Goal: Task Accomplishment & Management: Manage account settings

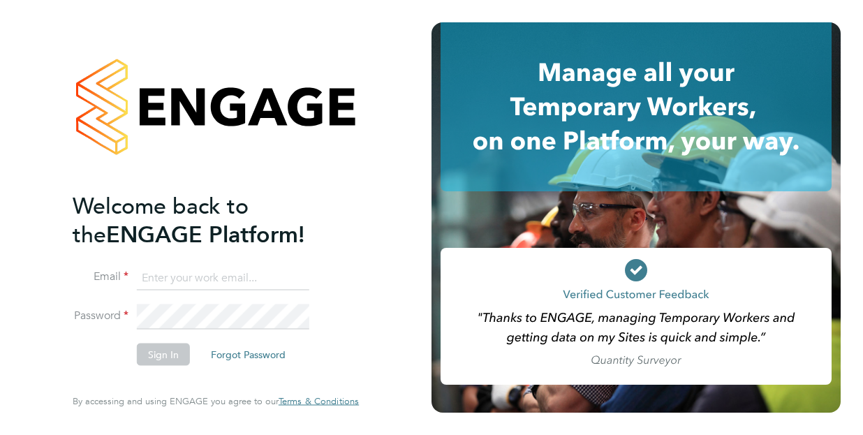
type input "joshua.james@vistry.co.uk"
click at [166, 359] on button "Sign In" at bounding box center [163, 355] width 53 height 22
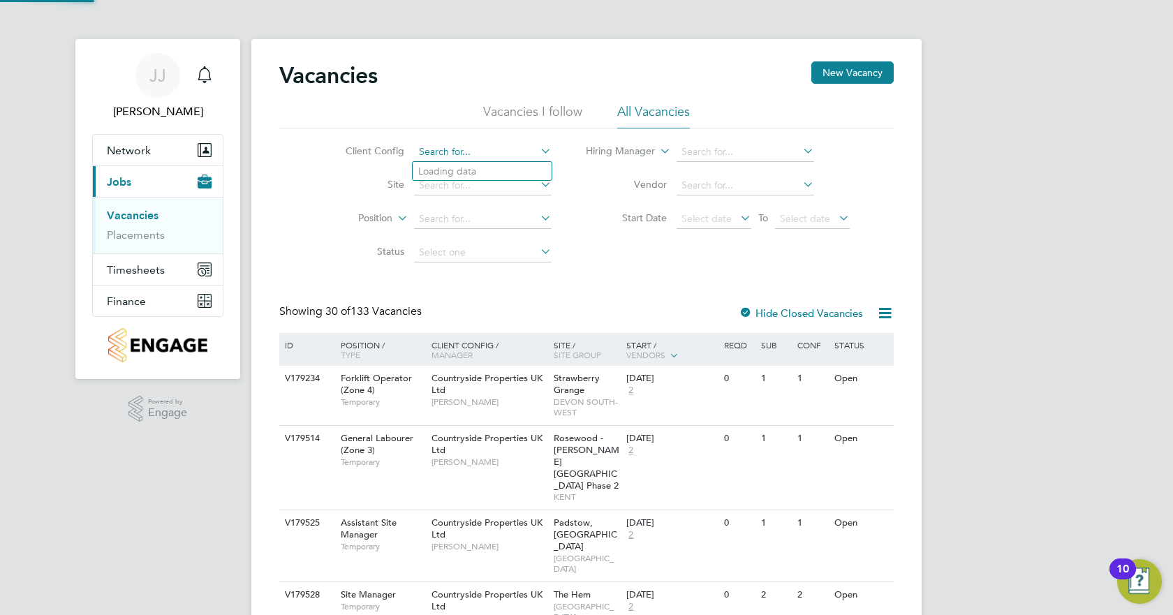
click at [460, 153] on input at bounding box center [483, 152] width 138 height 20
click at [508, 279] on li "Countr yside Properties UK Ltd" at bounding box center [571, 285] width 316 height 19
type input "Countryside Properties UK Ltd"
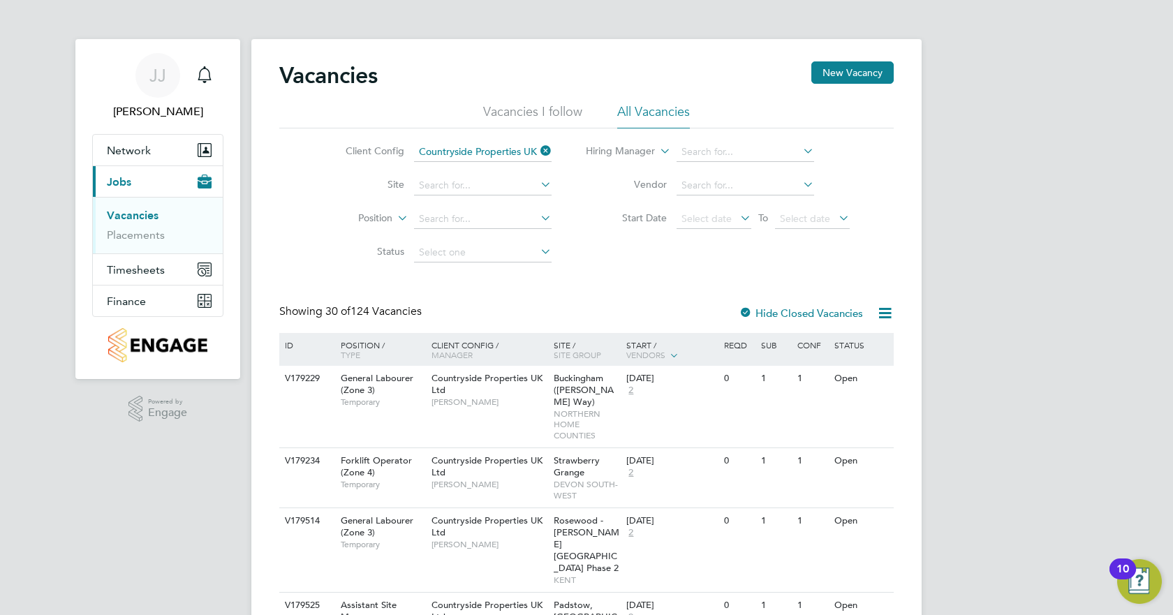
click at [538, 186] on icon at bounding box center [538, 185] width 0 height 20
click at [635, 313] on div "Showing 30 of 124 Vacancies Hide Closed Vacancies" at bounding box center [586, 318] width 615 height 29
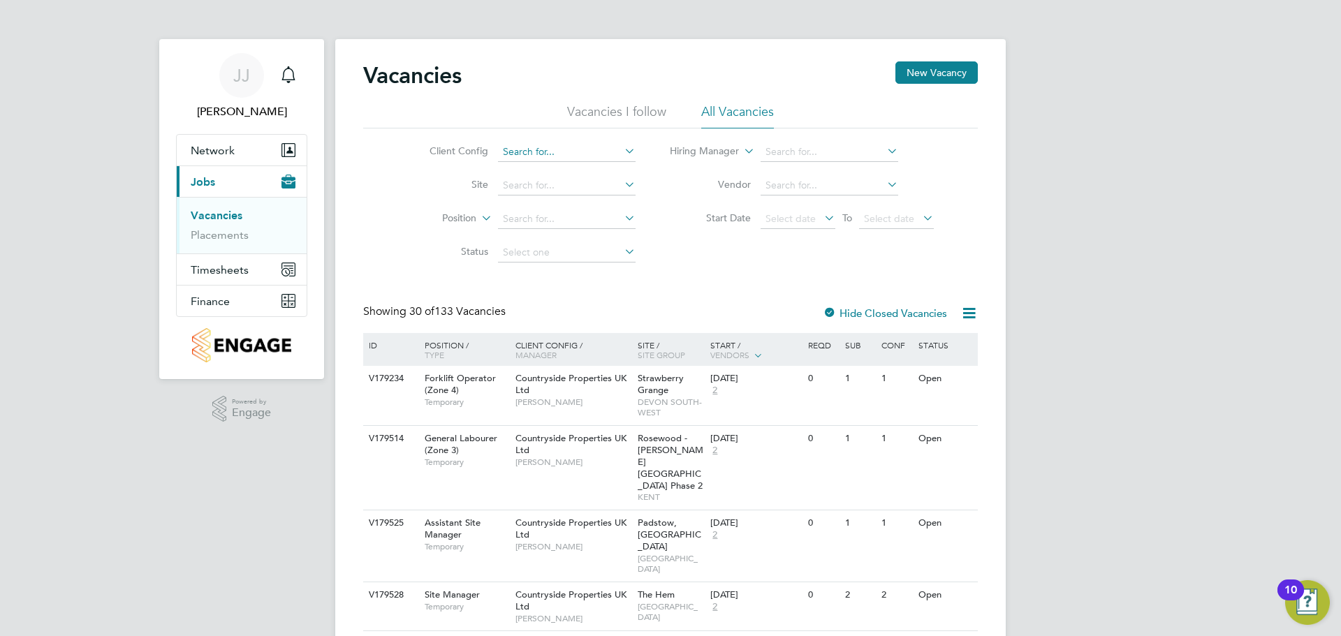
click at [539, 154] on input at bounding box center [567, 152] width 138 height 20
click at [615, 281] on li "Country side Properties UK Ltd" at bounding box center [655, 285] width 316 height 19
type input "Countryside Properties UK Ltd"
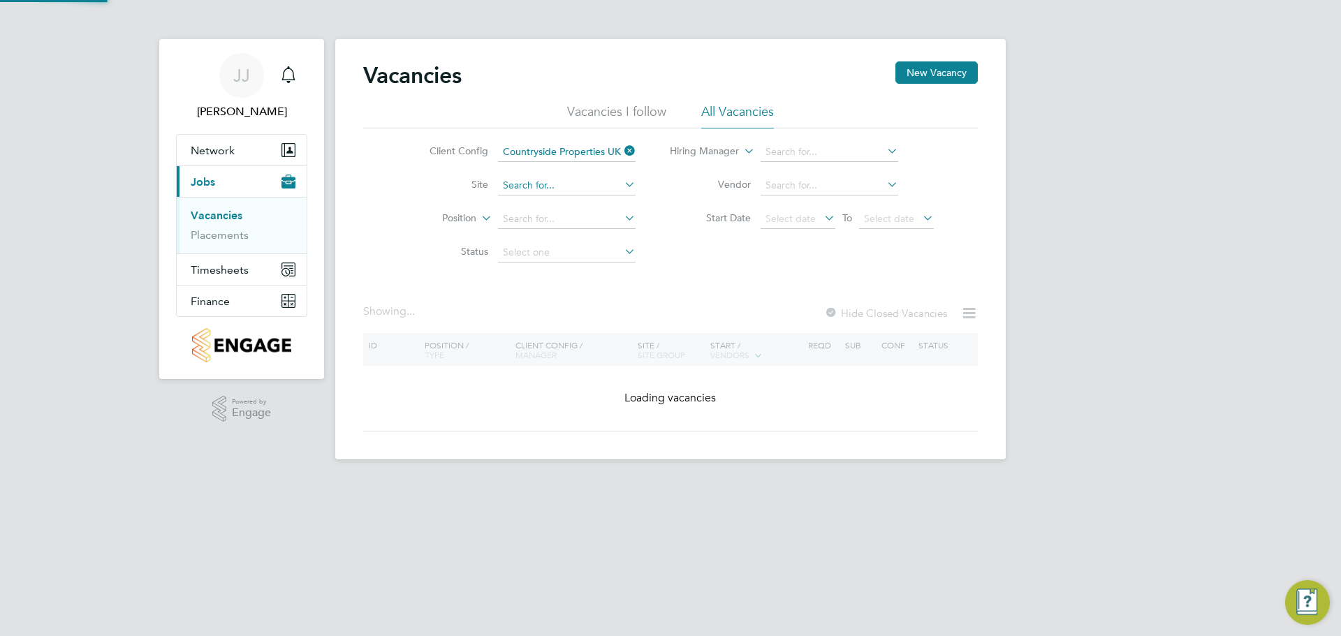
click at [553, 186] on input at bounding box center [567, 186] width 138 height 20
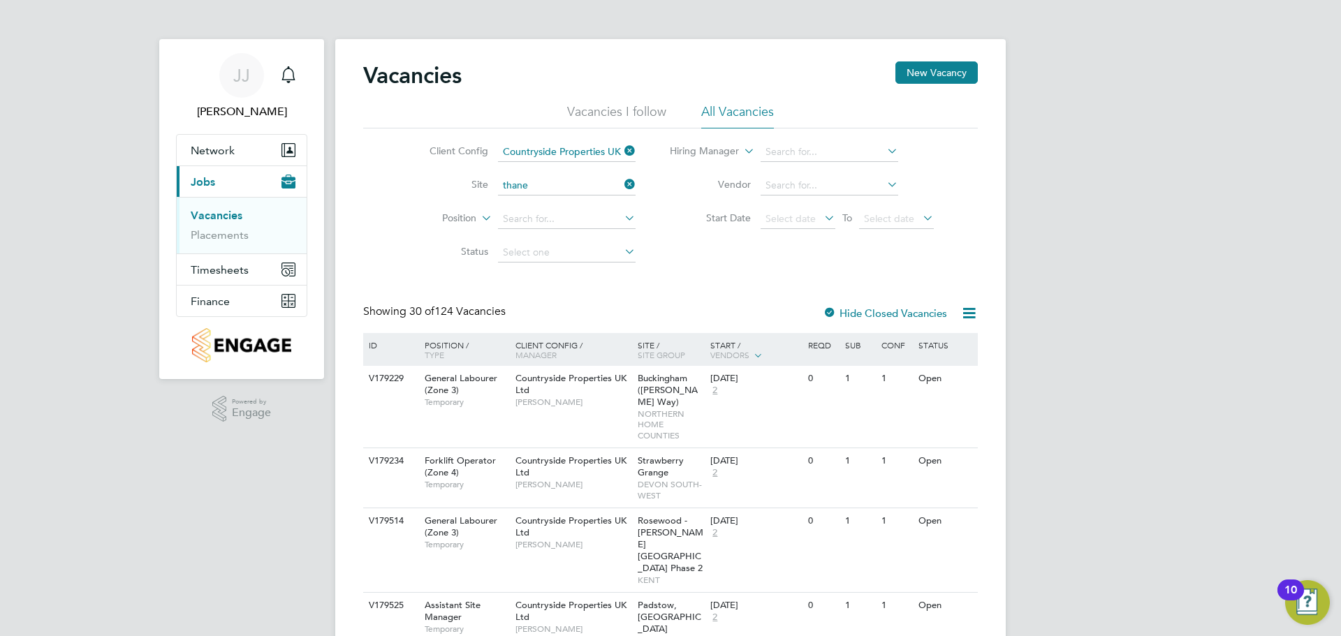
click at [571, 233] on li "Thane t Phase 5 - Linden" at bounding box center [584, 242] width 175 height 19
type input "Thanet Phase 5 - Linden"
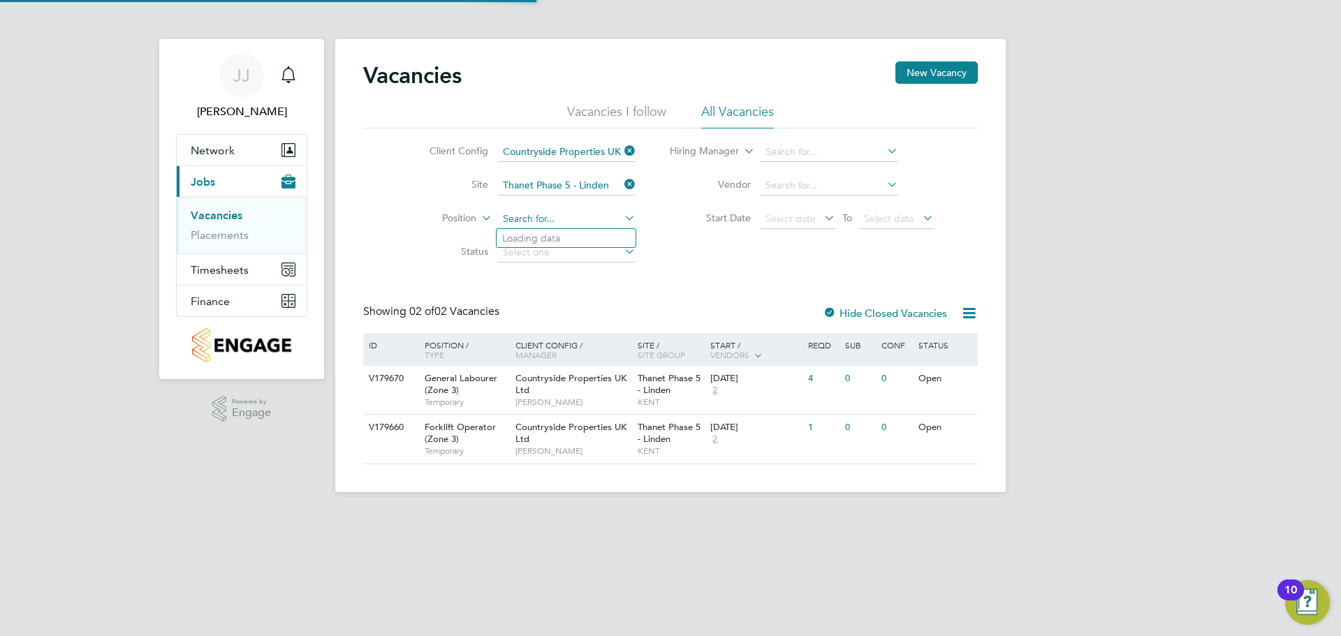
click at [560, 216] on input at bounding box center [567, 219] width 138 height 20
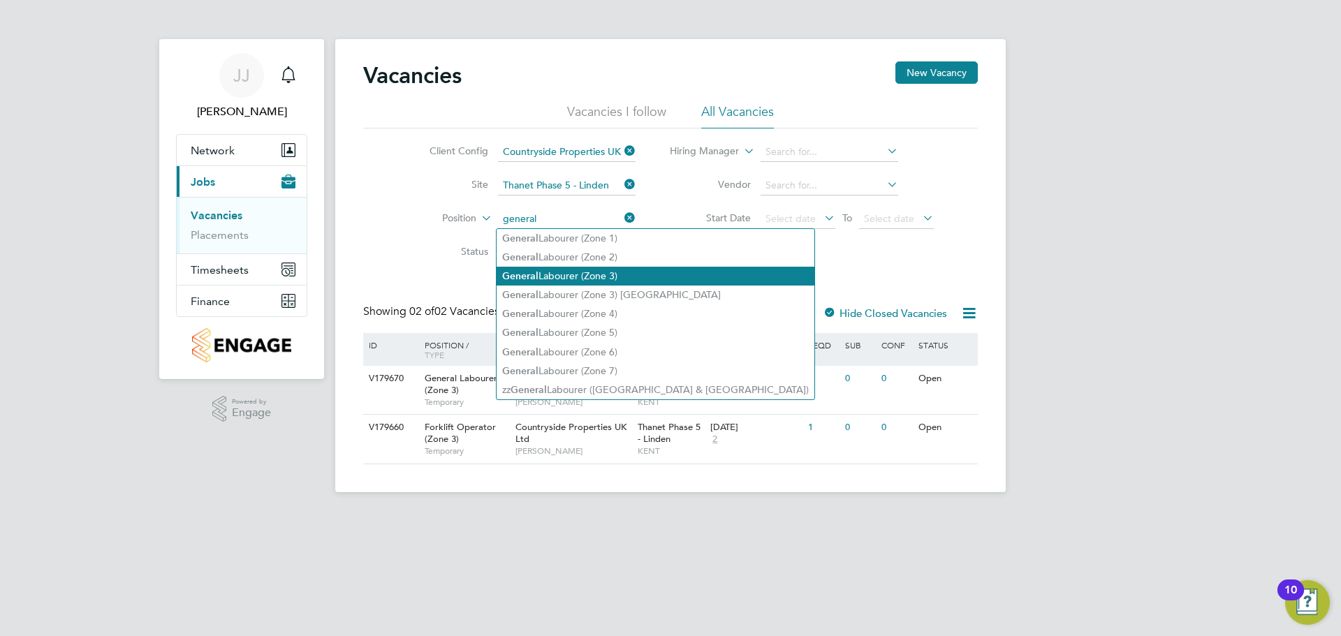
click at [600, 273] on li "General Labourer (Zone 3)" at bounding box center [656, 276] width 318 height 19
type input "General Labourer (Zone 3)"
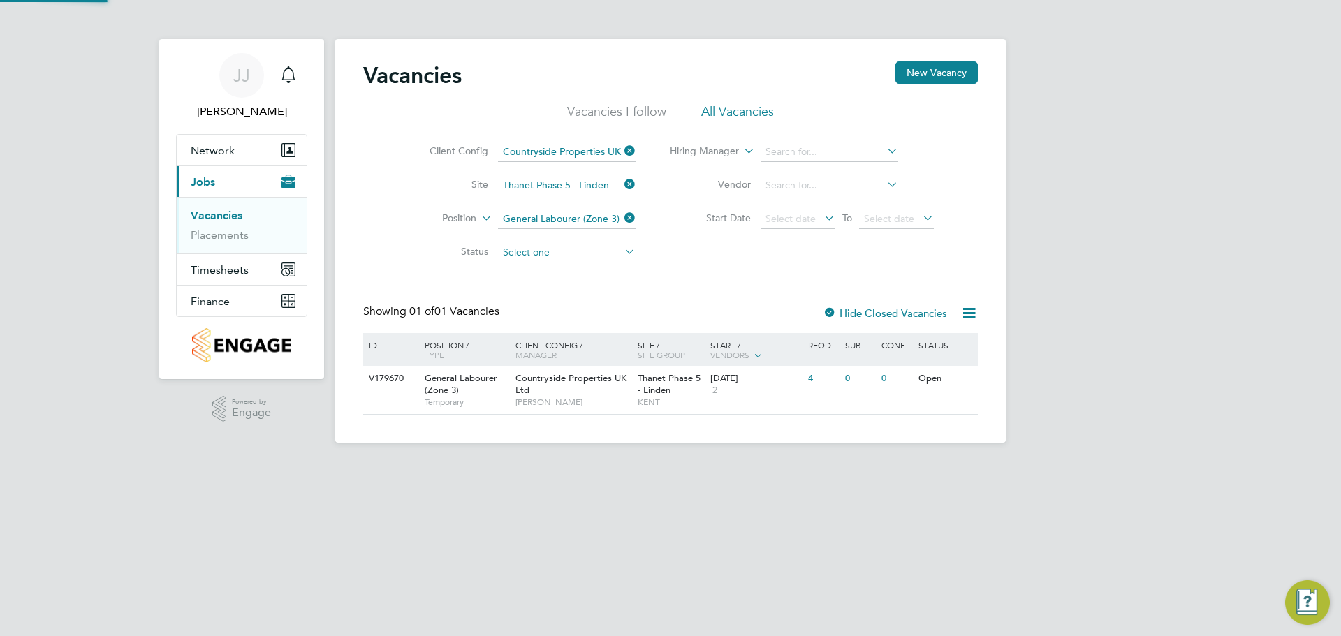
click at [516, 255] on input at bounding box center [567, 253] width 138 height 20
click at [718, 269] on div "Client Config Countryside Properties UK Ltd Site Thanet Phase 5 - Linden Positi…" at bounding box center [670, 198] width 615 height 141
click at [674, 378] on span "Thanet Phase 5 - Linden" at bounding box center [669, 384] width 63 height 24
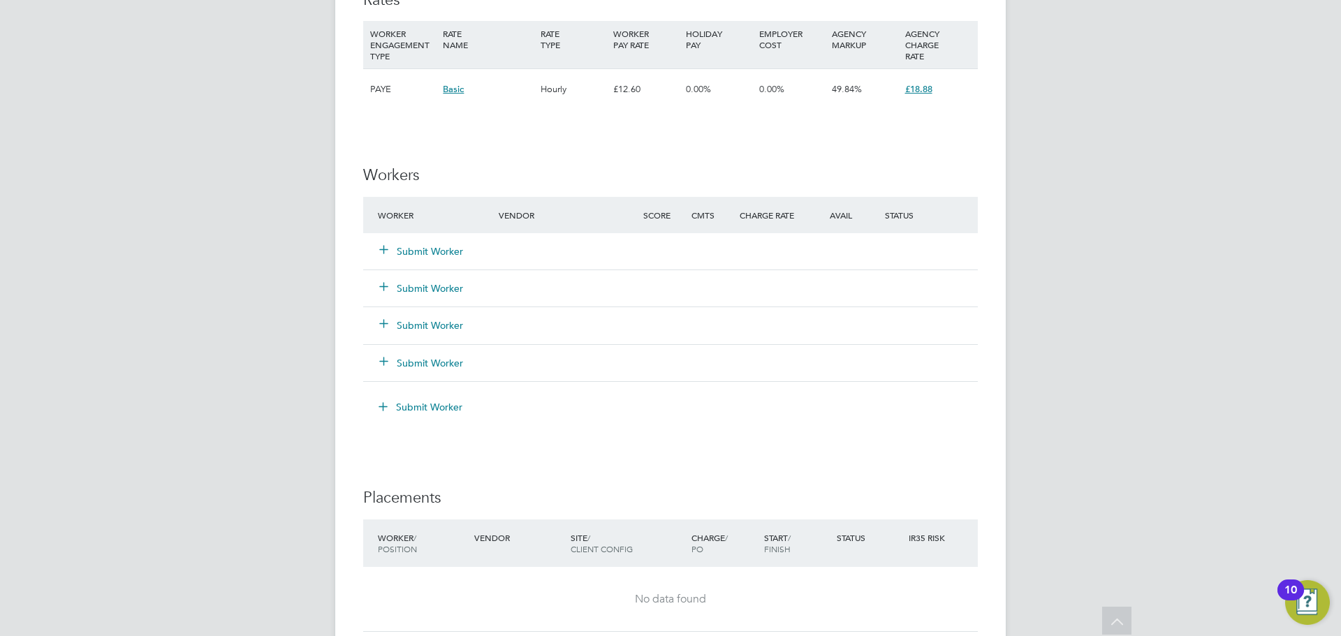
scroll to position [978, 0]
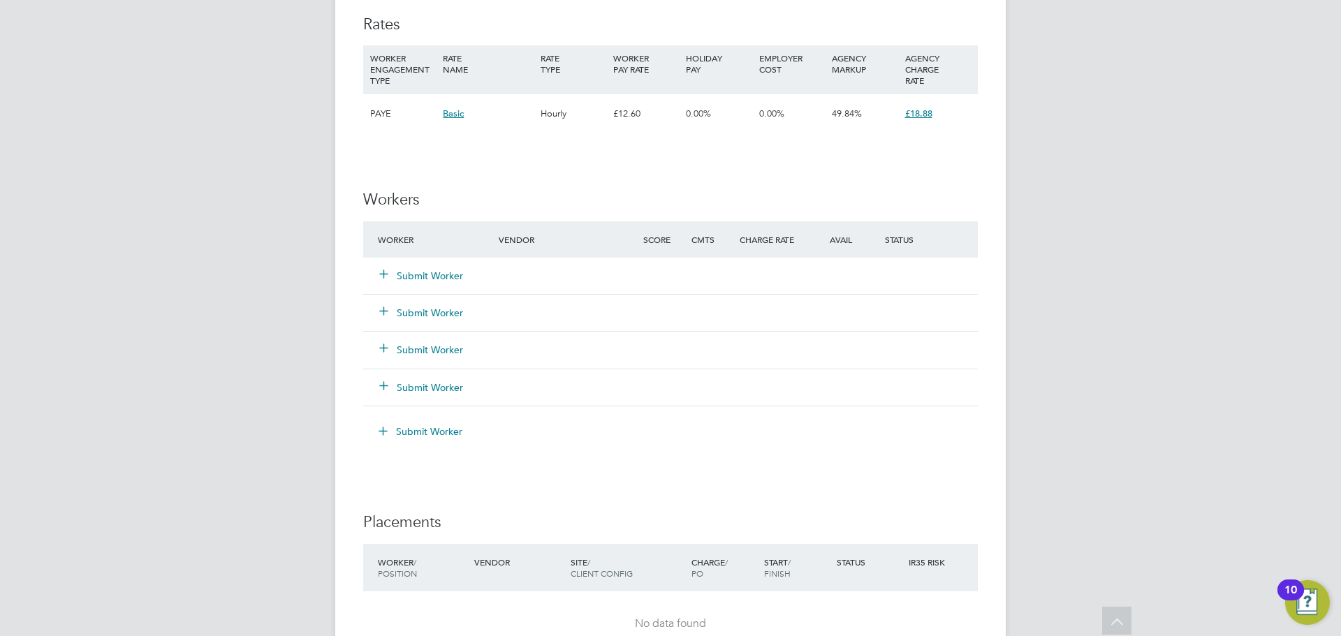
drag, startPoint x: 271, startPoint y: 188, endPoint x: 280, endPoint y: 192, distance: 10.0
click at [273, 189] on div "JJ Joshua James Notifications Applications: Network Team Members Sites Workers …" at bounding box center [670, 24] width 1341 height 2004
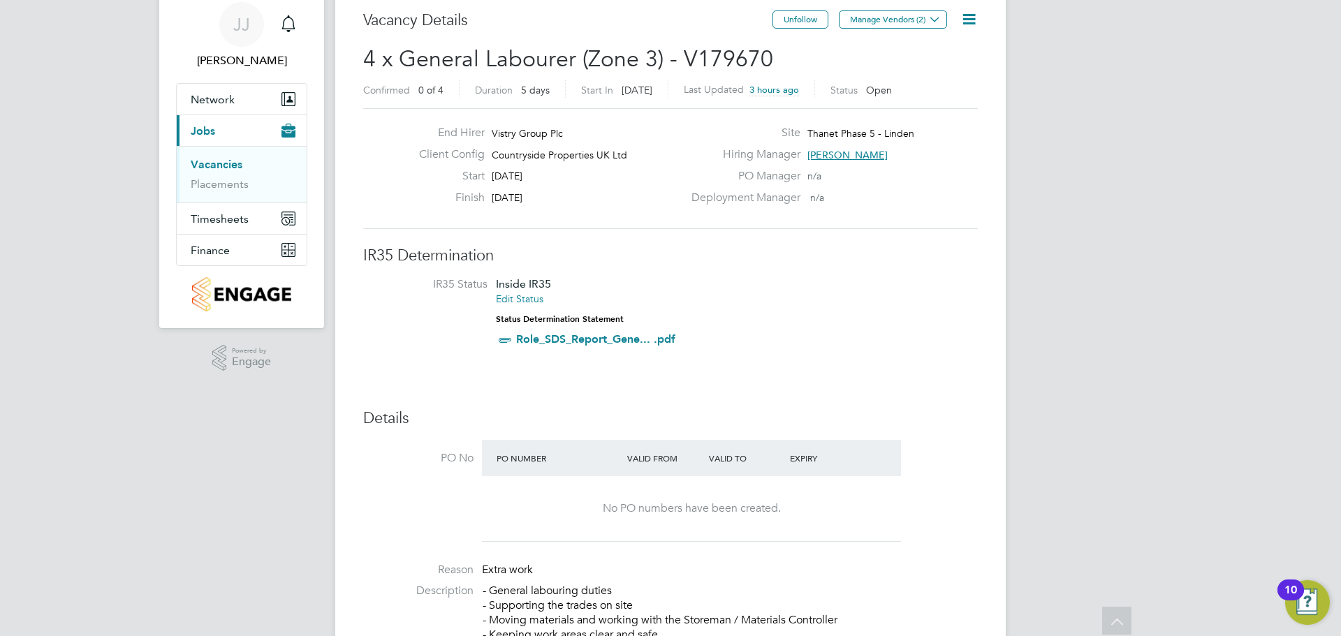
scroll to position [0, 0]
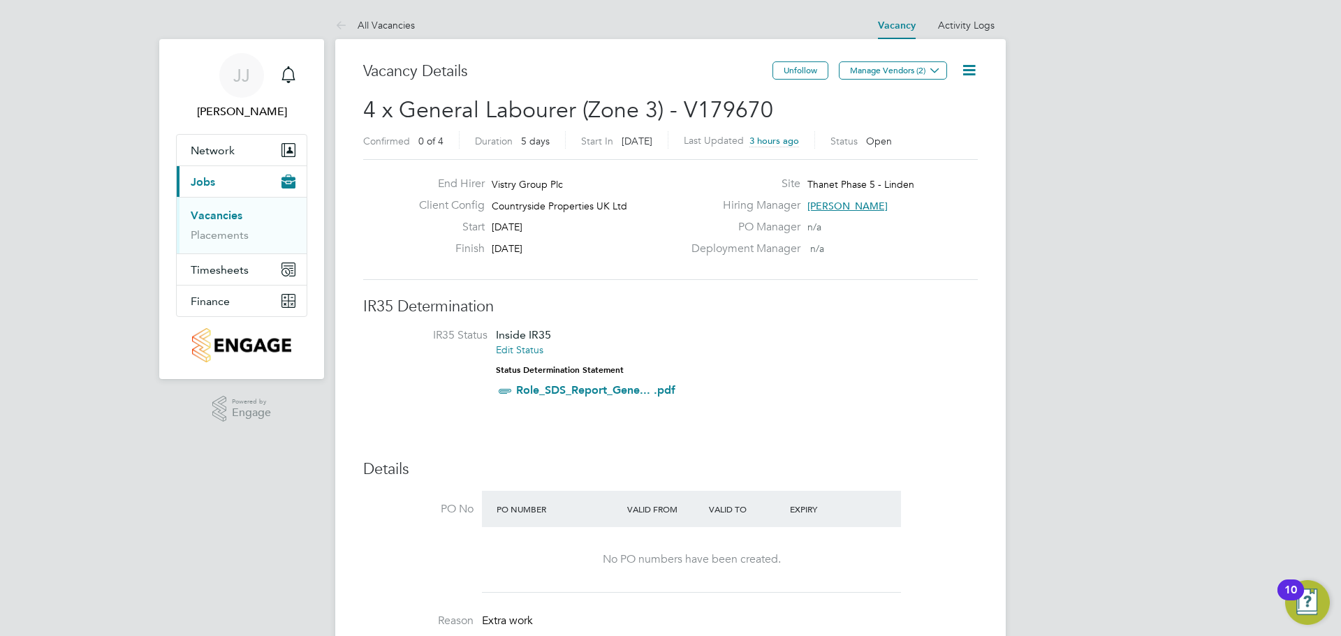
click at [971, 68] on icon at bounding box center [968, 69] width 17 height 17
click at [942, 105] on li "Edit Vacancy e" at bounding box center [935, 104] width 81 height 20
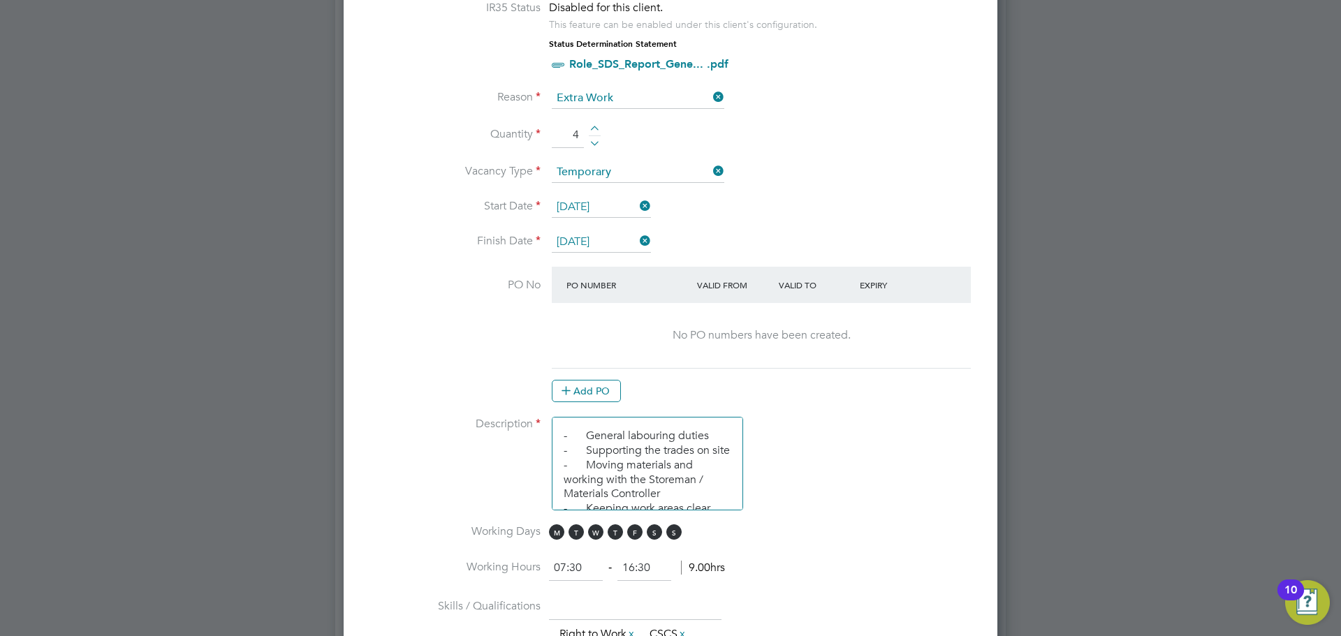
scroll to position [698, 0]
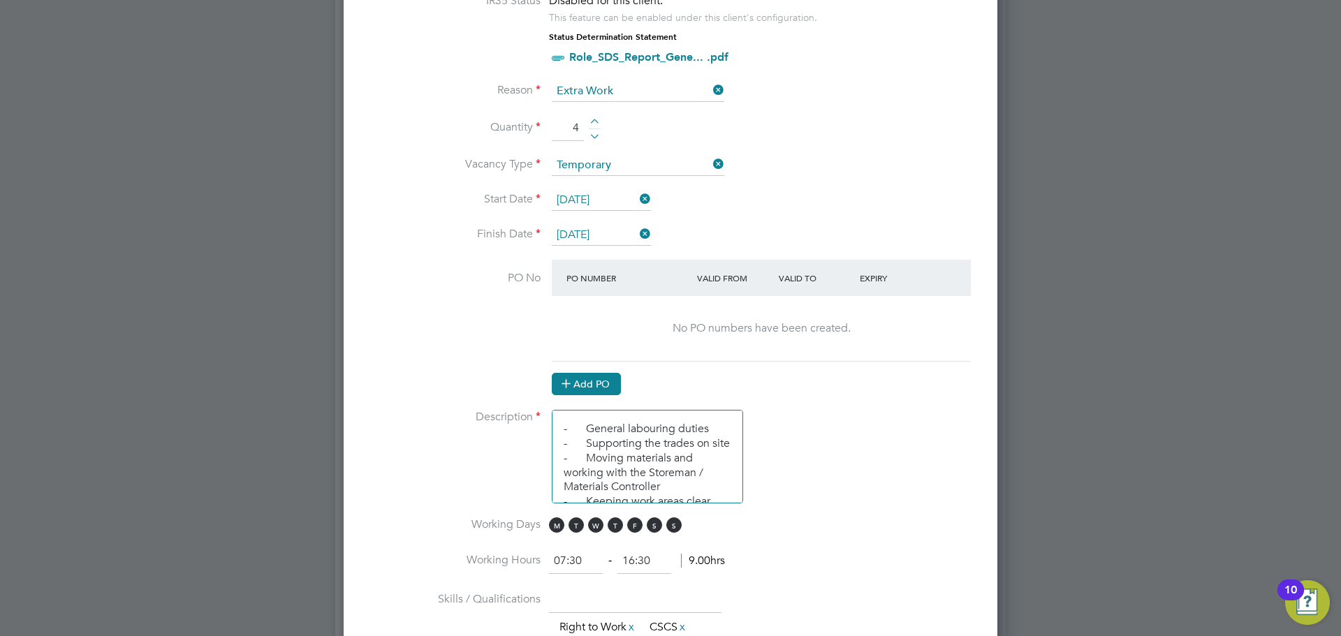
click at [581, 382] on button "Add PO" at bounding box center [586, 384] width 69 height 22
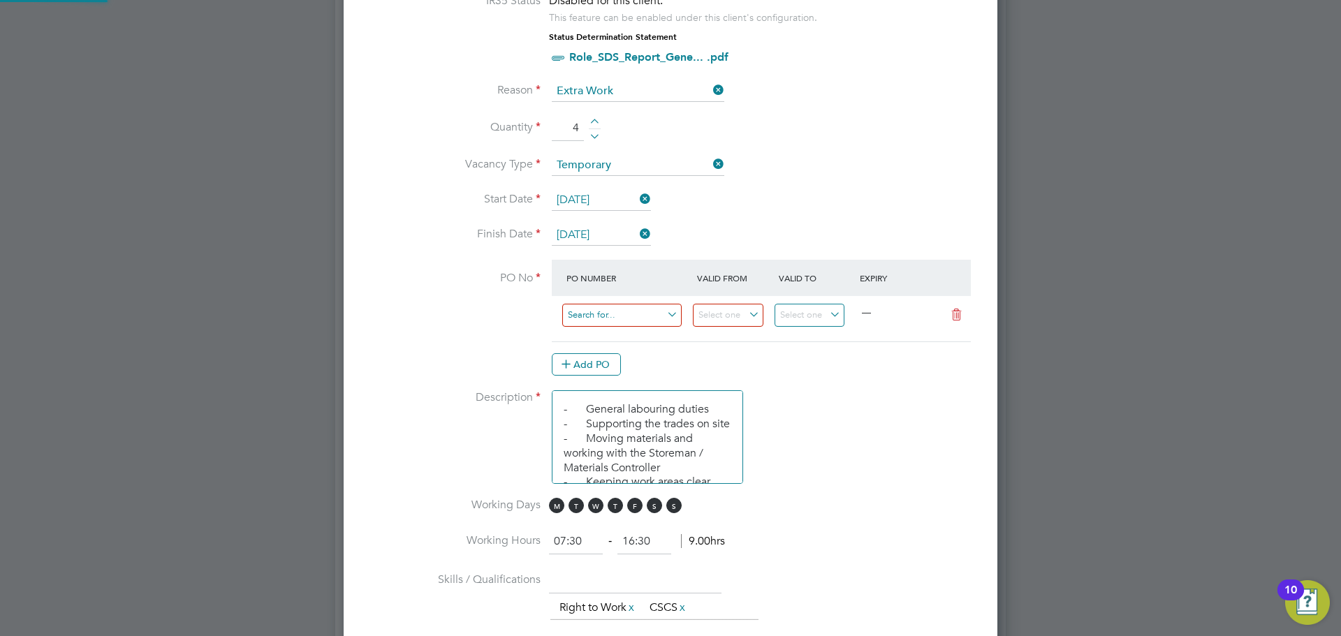
click at [597, 313] on input at bounding box center [621, 315] width 119 height 23
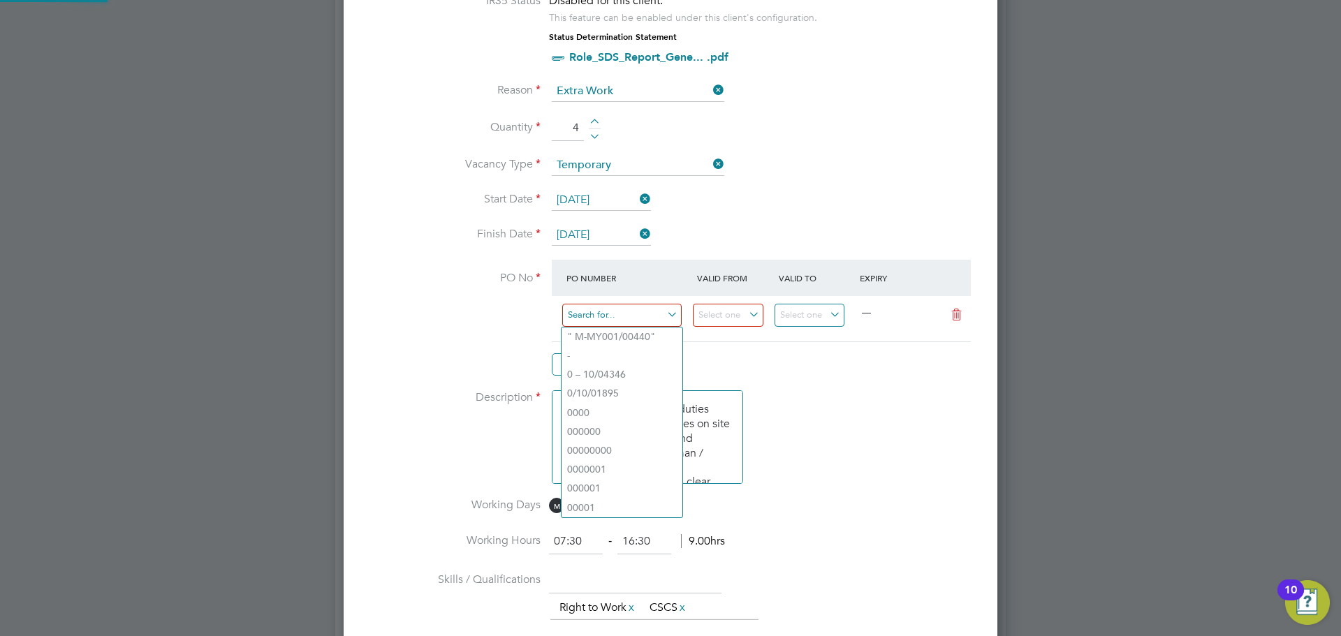
paste input "S-L6004/00834"
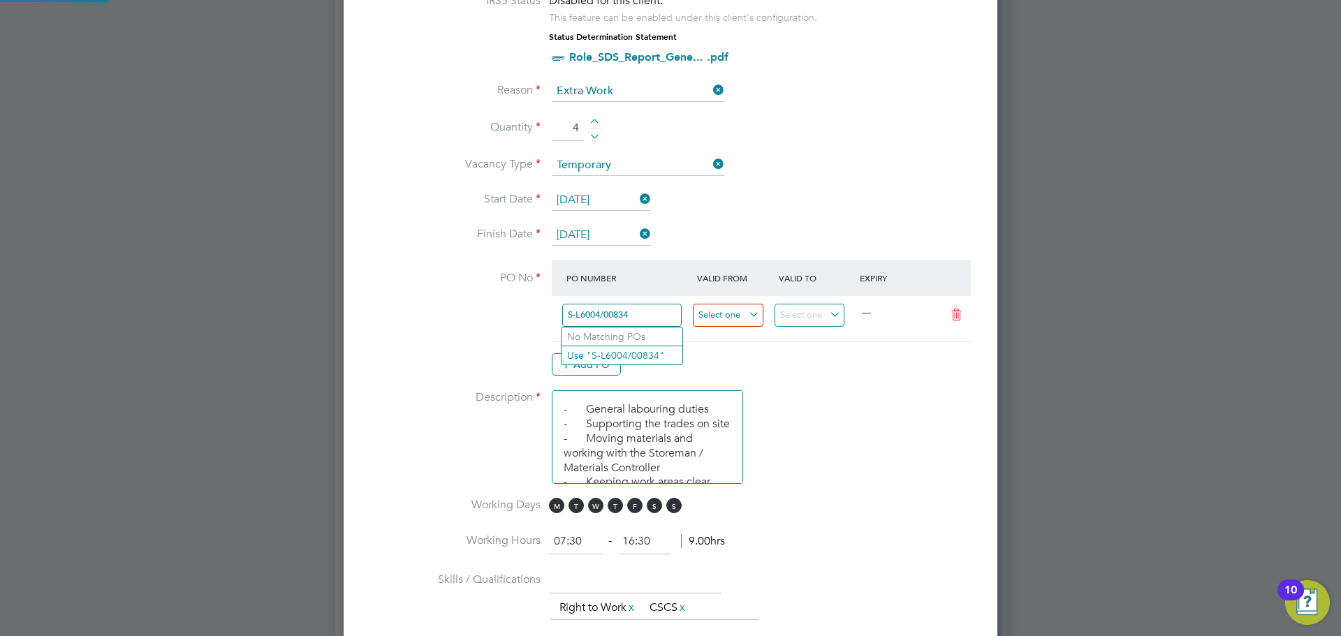
type input "S-L6004/00834"
click at [726, 312] on input at bounding box center [728, 315] width 71 height 23
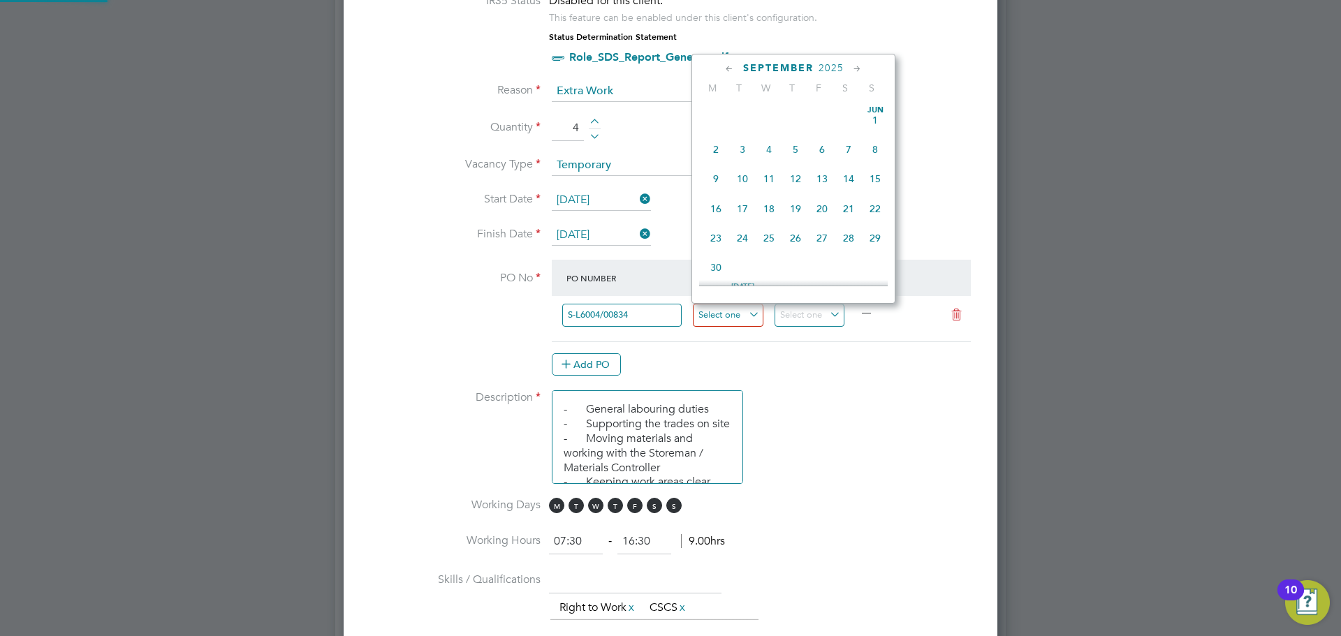
scroll to position [423, 0]
click at [714, 175] on span "Sep 1" at bounding box center [716, 168] width 27 height 27
type input "01 Sep 2025"
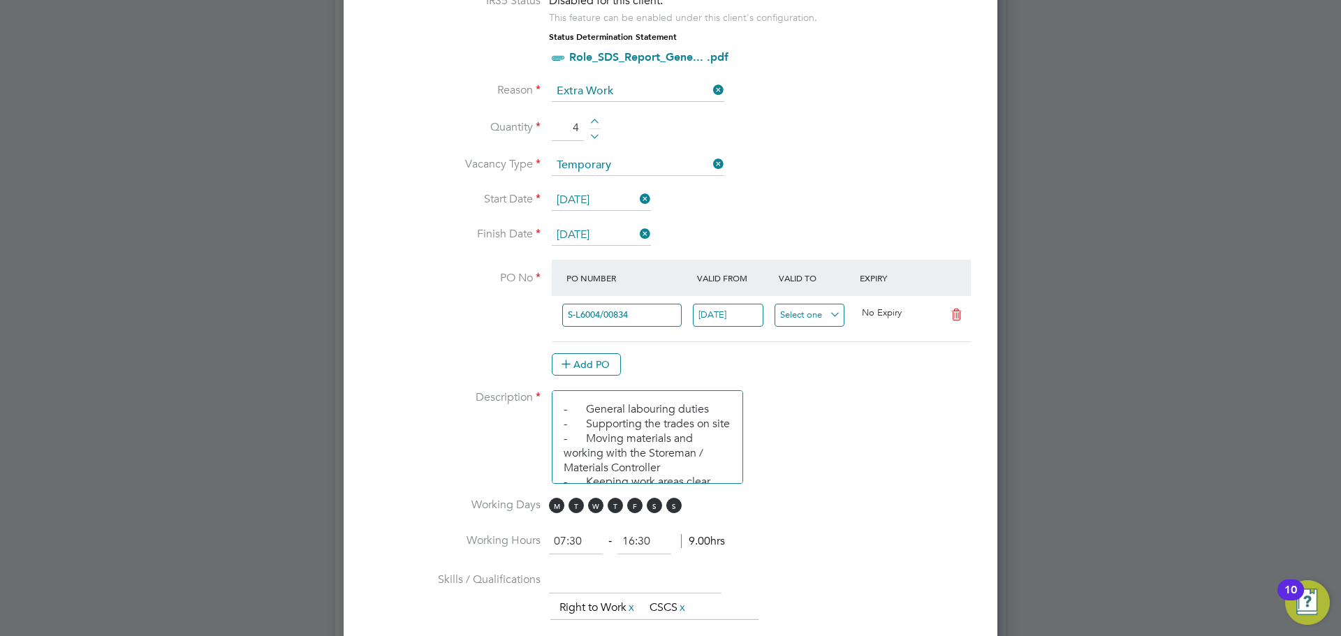
click at [809, 316] on input at bounding box center [809, 315] width 71 height 23
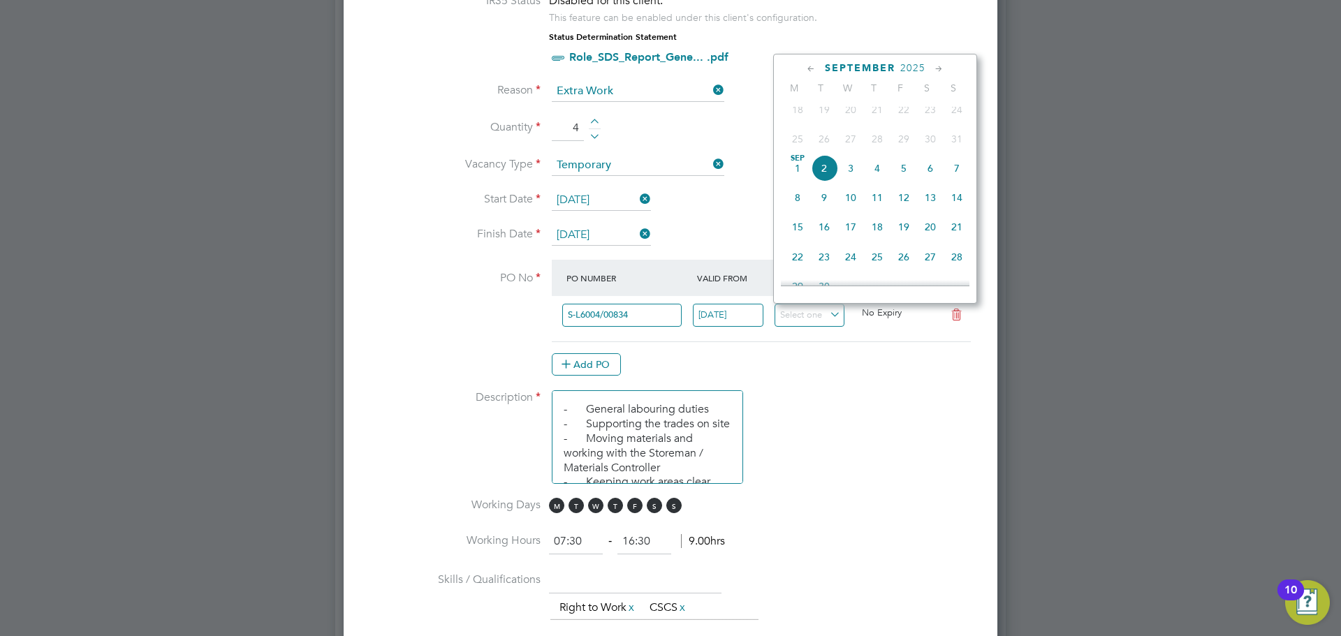
click at [906, 176] on span "5" at bounding box center [903, 168] width 27 height 27
type input "05 Sep 2025"
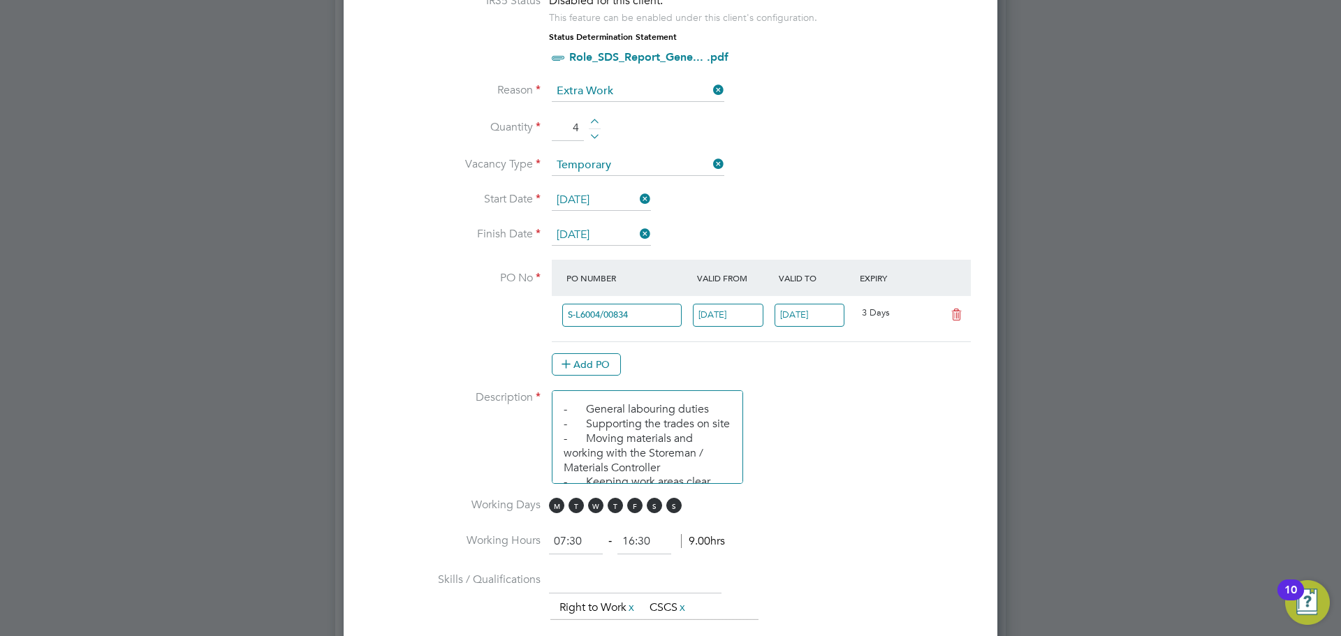
click at [904, 386] on li "PO No PO Number Valid From Valid To Expiry S-L6004/00834 01 Sep 2025 05 Sep 202…" at bounding box center [670, 325] width 609 height 131
click at [844, 380] on li "PO No PO Number Valid From Valid To Expiry S-L6004/00834 01 Sep 2025 05 Sep 202…" at bounding box center [670, 325] width 609 height 131
click at [814, 313] on input "05 Sep 2025" at bounding box center [809, 315] width 71 height 23
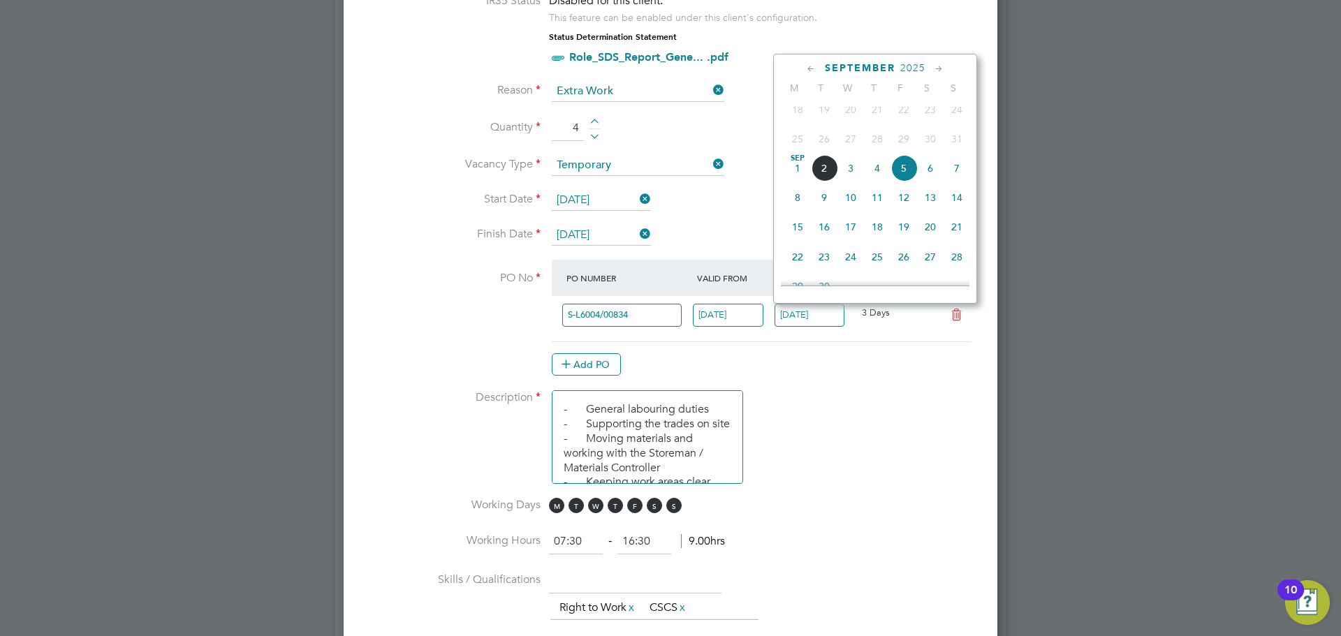
click at [880, 383] on li "PO No PO Number Valid From Valid To Expiry S-L6004/00834 01 Sep 2025 05 Sep 202…" at bounding box center [670, 325] width 609 height 131
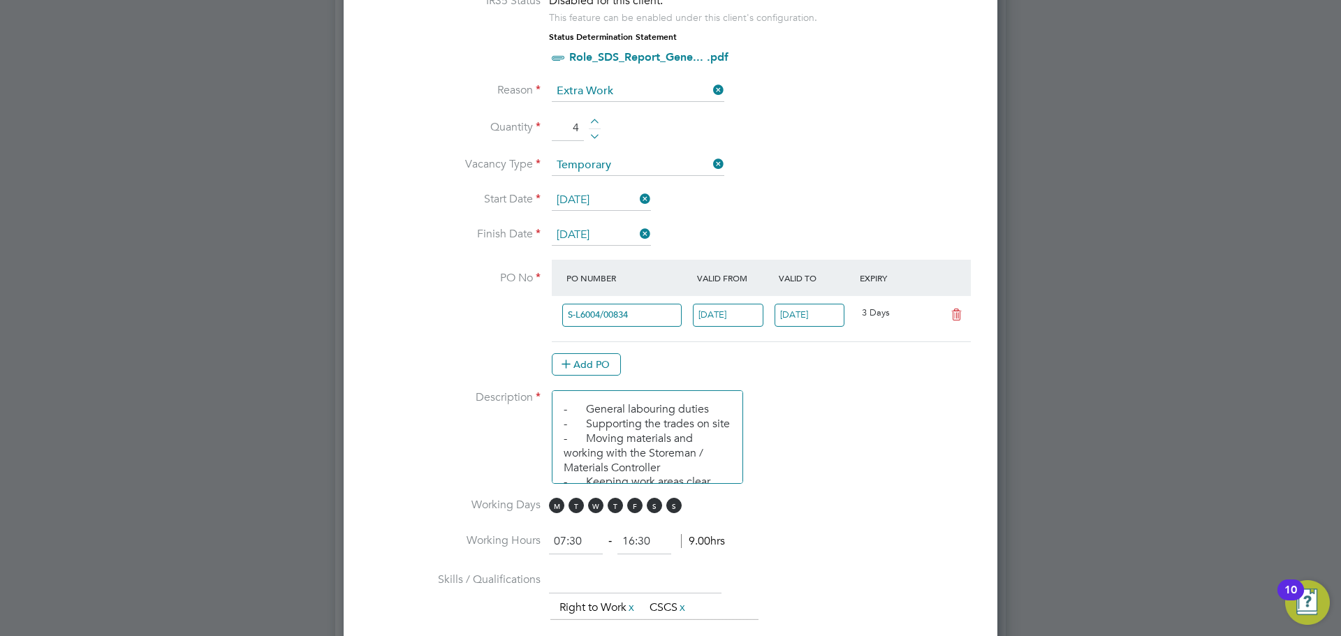
click at [911, 380] on li "PO No PO Number Valid From Valid To Expiry S-L6004/00834 01 Sep 2025 05 Sep 202…" at bounding box center [670, 325] width 609 height 131
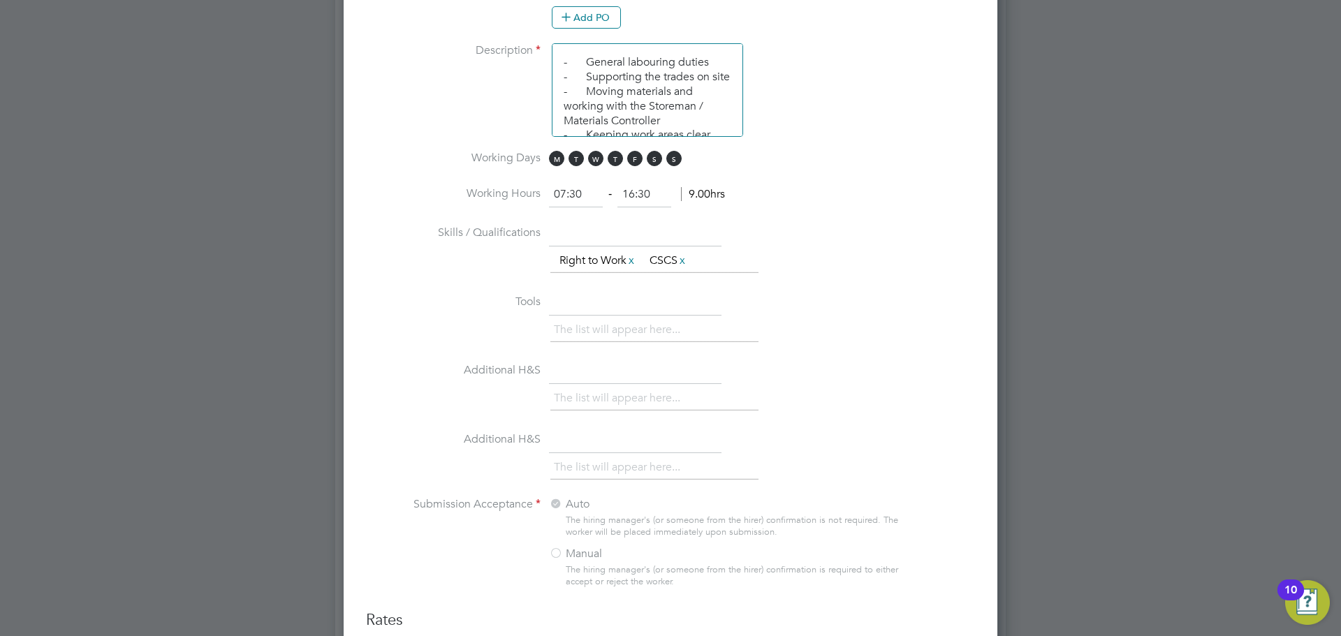
scroll to position [1367, 0]
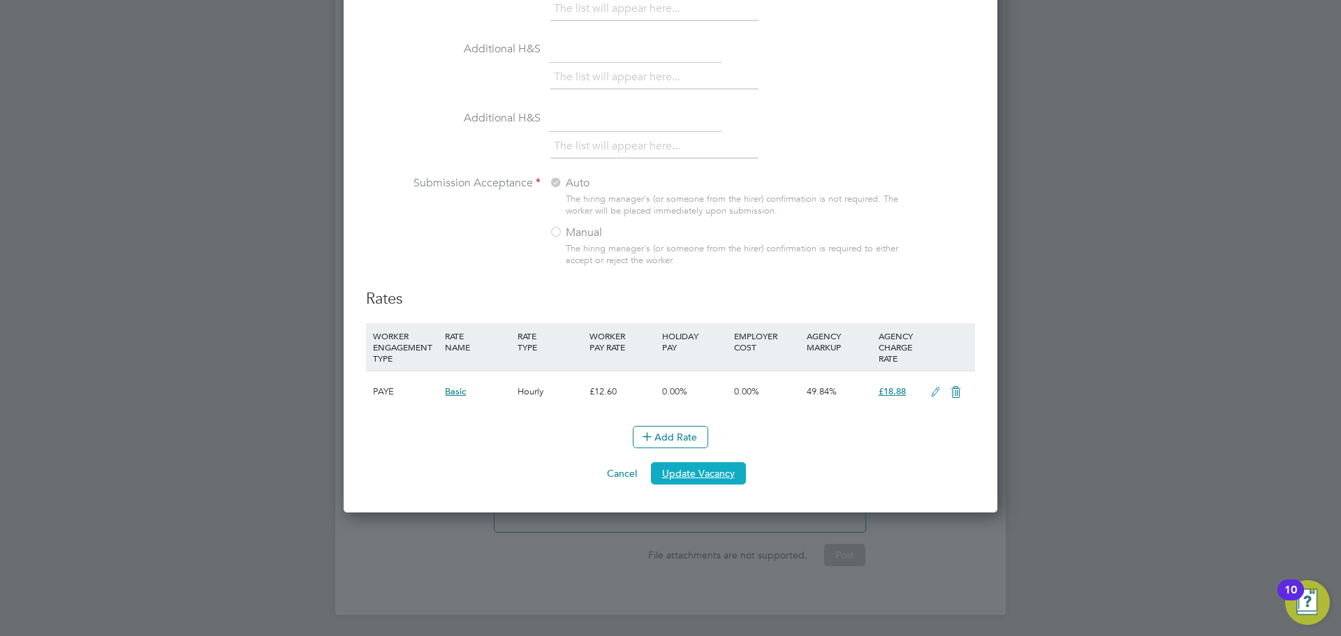
click at [714, 473] on button "Update Vacancy" at bounding box center [698, 473] width 95 height 22
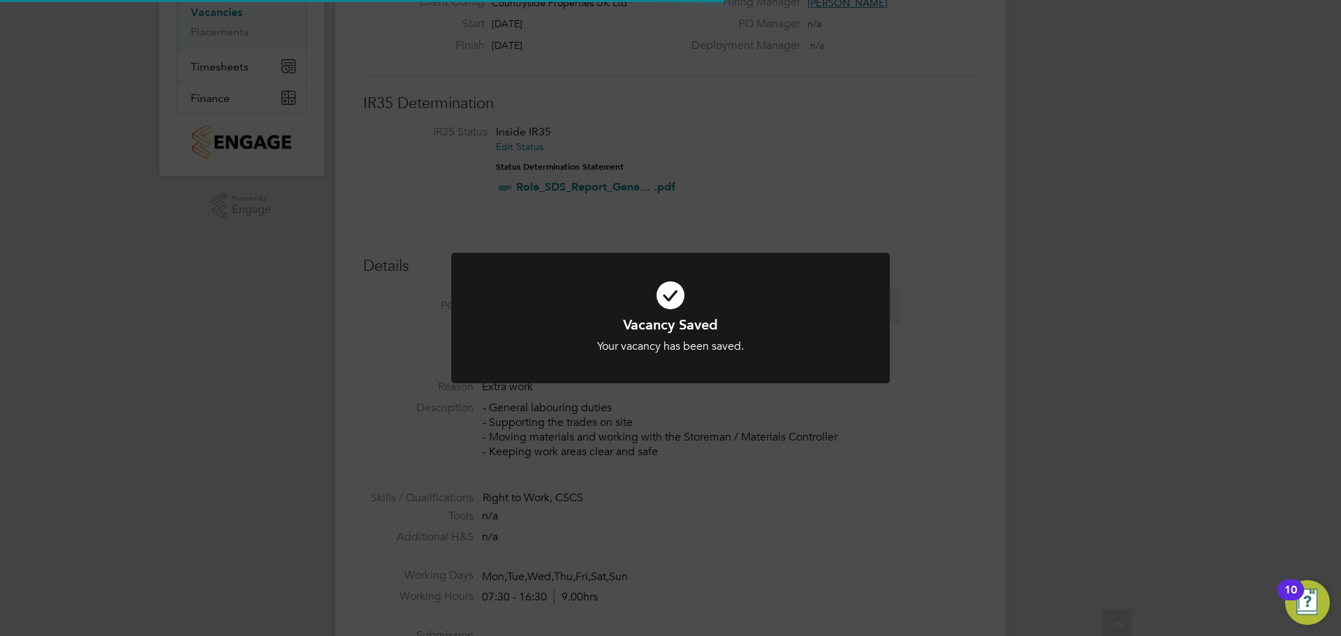
scroll to position [0, 0]
